Goal: Find specific page/section

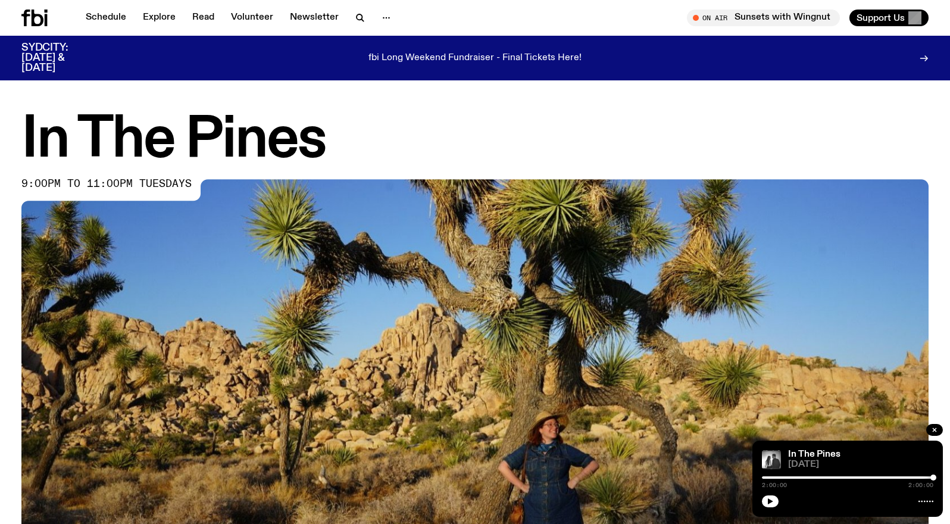
scroll to position [550, 0]
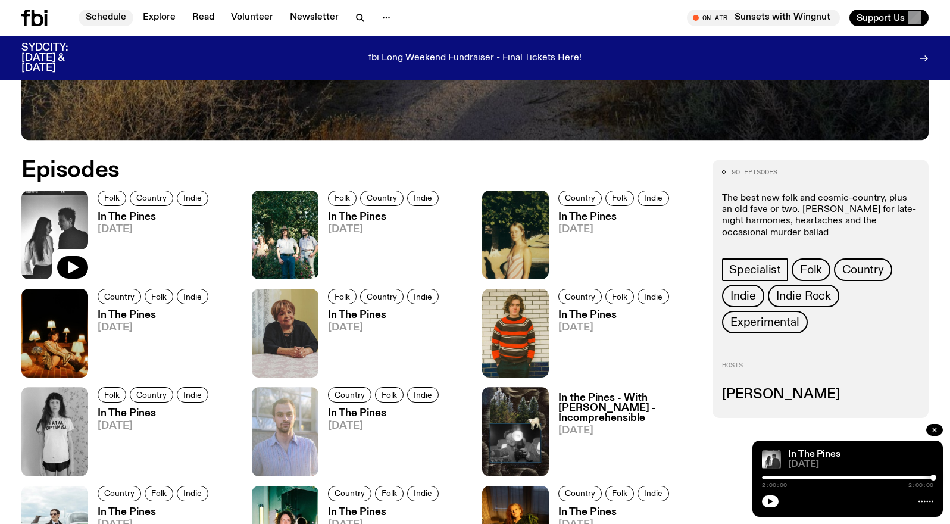
click at [104, 15] on link "Schedule" at bounding box center [106, 18] width 55 height 17
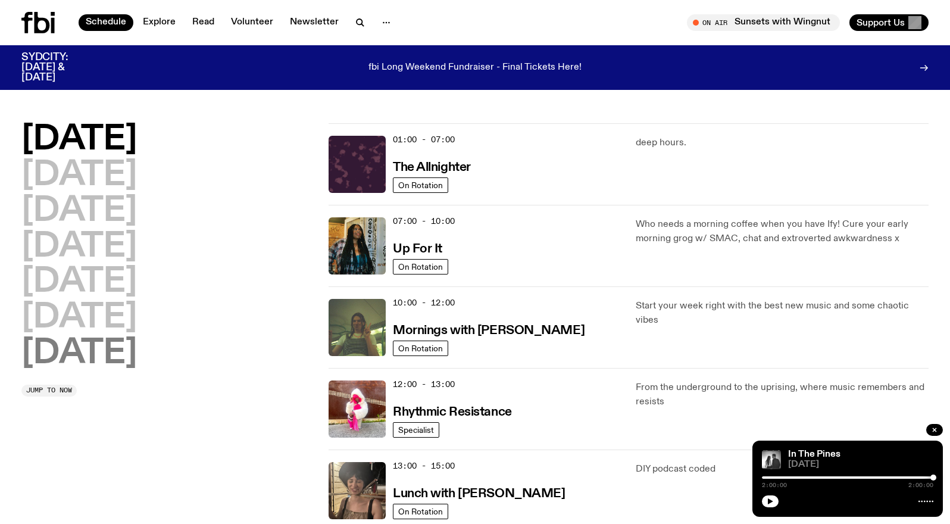
click at [69, 344] on h2 "[DATE]" at bounding box center [79, 353] width 116 height 33
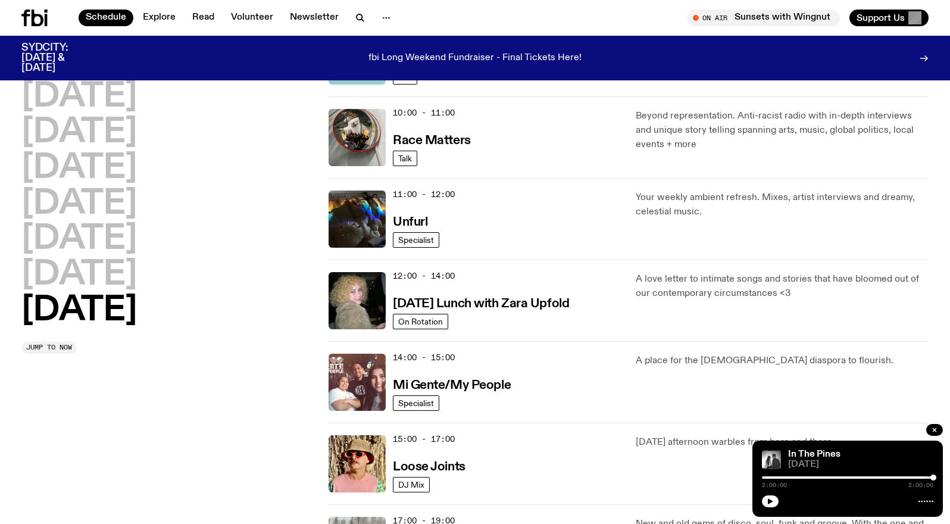
scroll to position [345, 0]
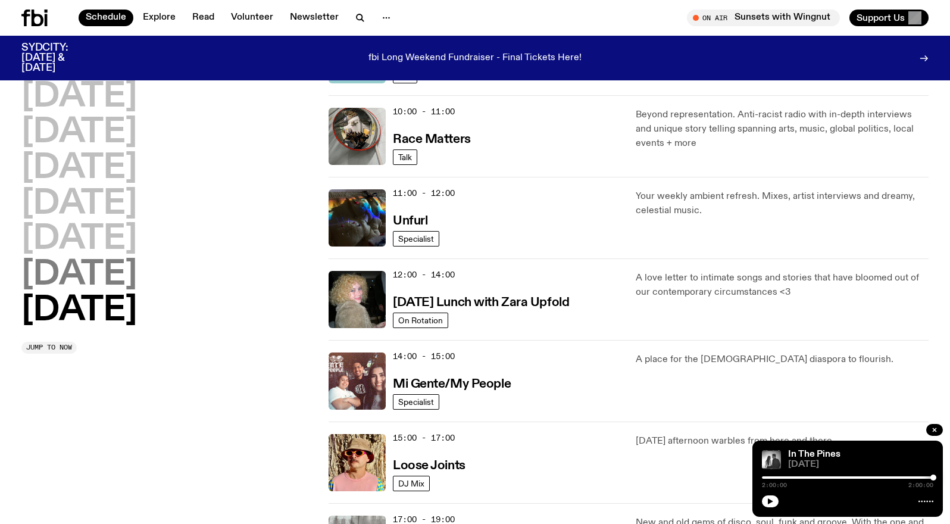
click at [85, 275] on h2 "[DATE]" at bounding box center [79, 274] width 116 height 33
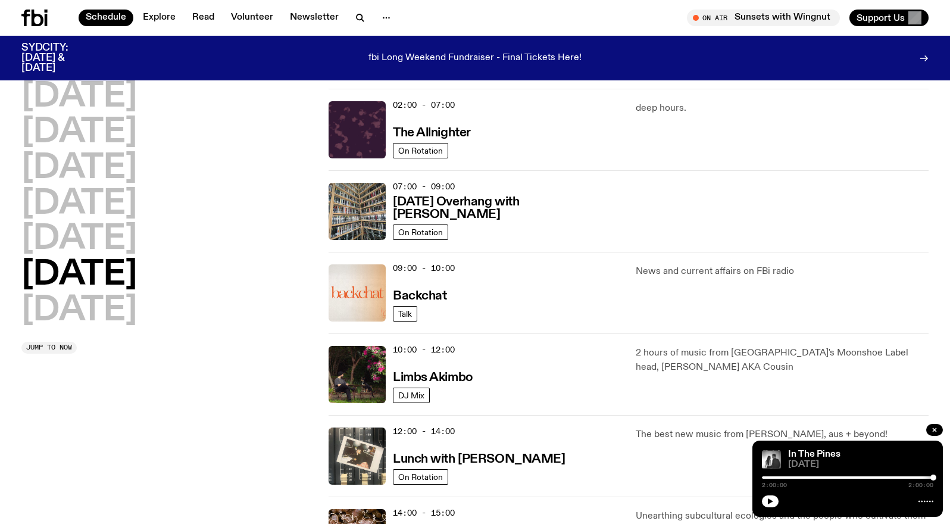
scroll to position [107, 0]
click at [357, 382] on img at bounding box center [357, 373] width 57 height 57
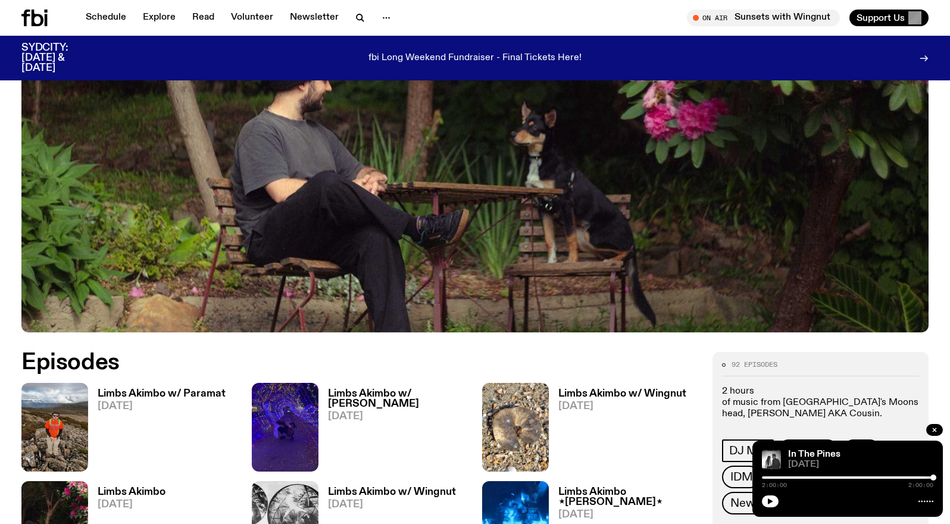
scroll to position [369, 0]
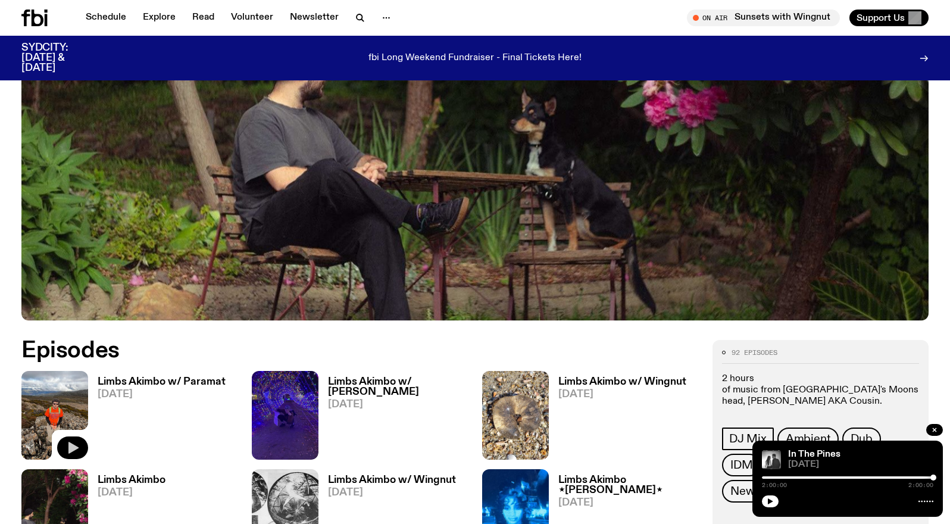
click at [71, 447] on icon "button" at bounding box center [73, 448] width 10 height 12
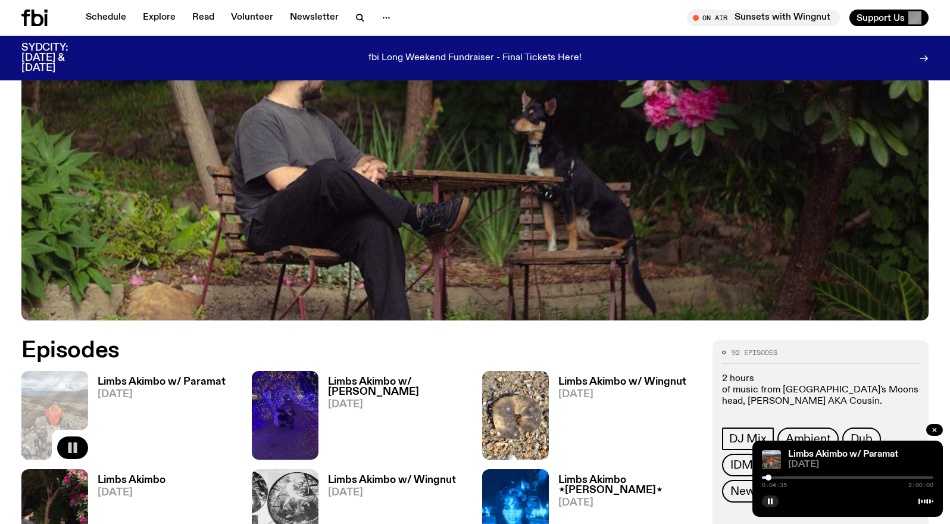
drag, startPoint x: 762, startPoint y: 479, endPoint x: 769, endPoint y: 479, distance: 7.2
click at [769, 479] on div at bounding box center [769, 478] width 6 height 6
